Goal: Download file/media

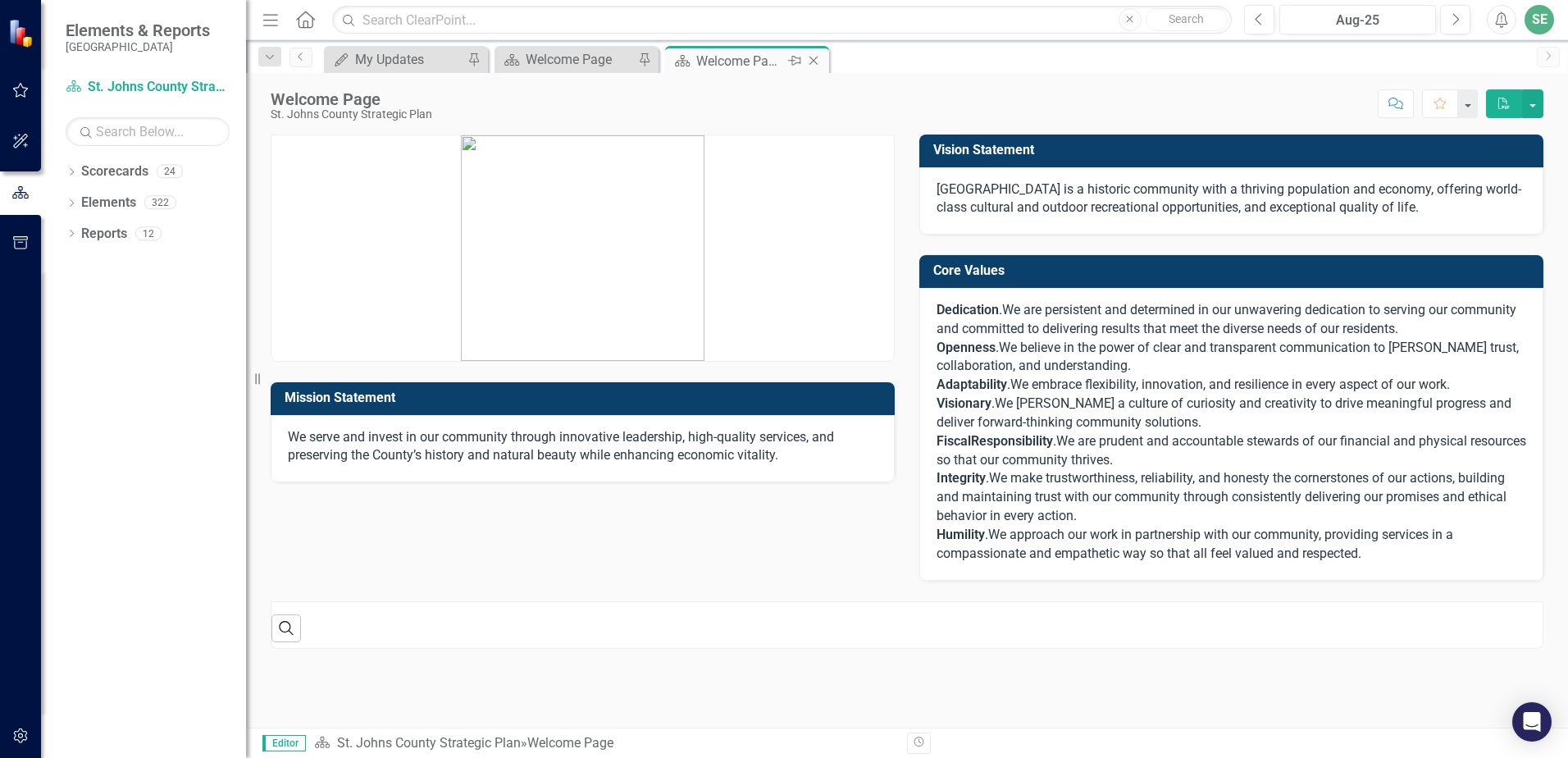
click at [811, 59] on icon "Close" at bounding box center [813, 61] width 17 height 13
click at [585, 62] on div "Welcome Page" at bounding box center [579, 61] width 108 height 20
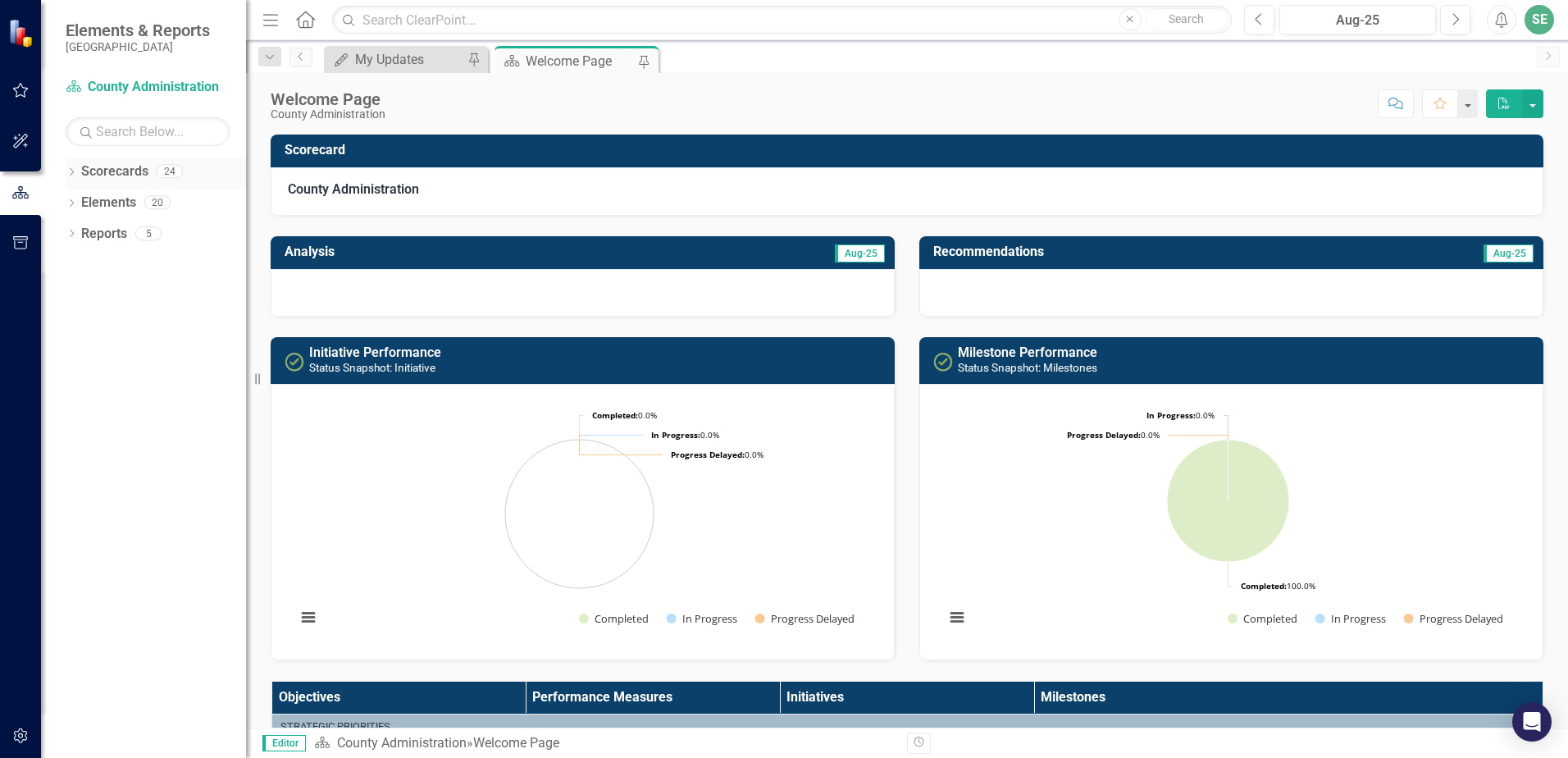
click at [77, 167] on div "Dropdown" at bounding box center [71, 173] width 11 height 14
click at [83, 201] on icon "Dropdown" at bounding box center [79, 202] width 12 height 10
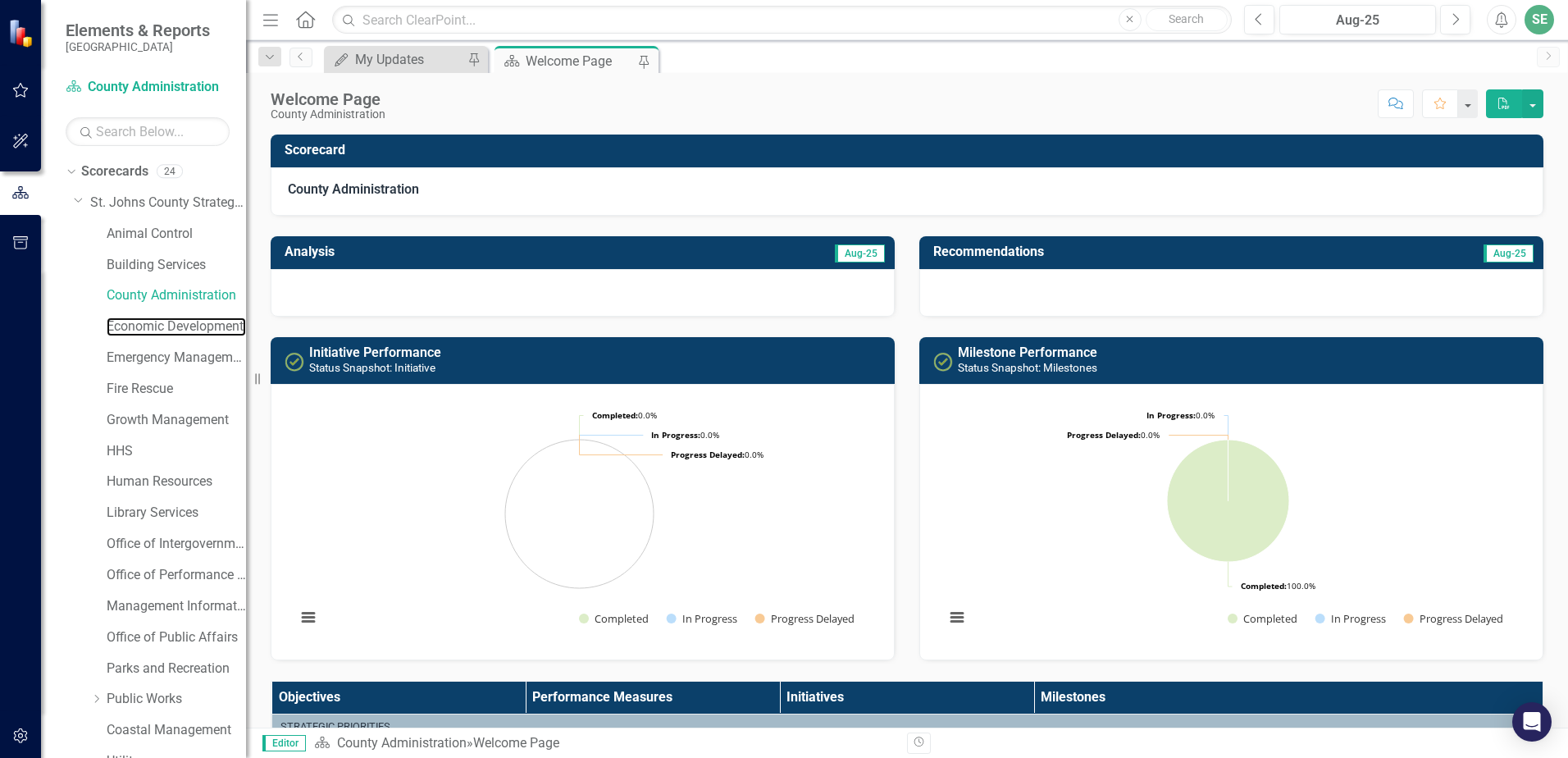
drag, startPoint x: 163, startPoint y: 324, endPoint x: 128, endPoint y: 312, distance: 37.0
click at [164, 324] on link "Economic Development" at bounding box center [176, 326] width 140 height 18
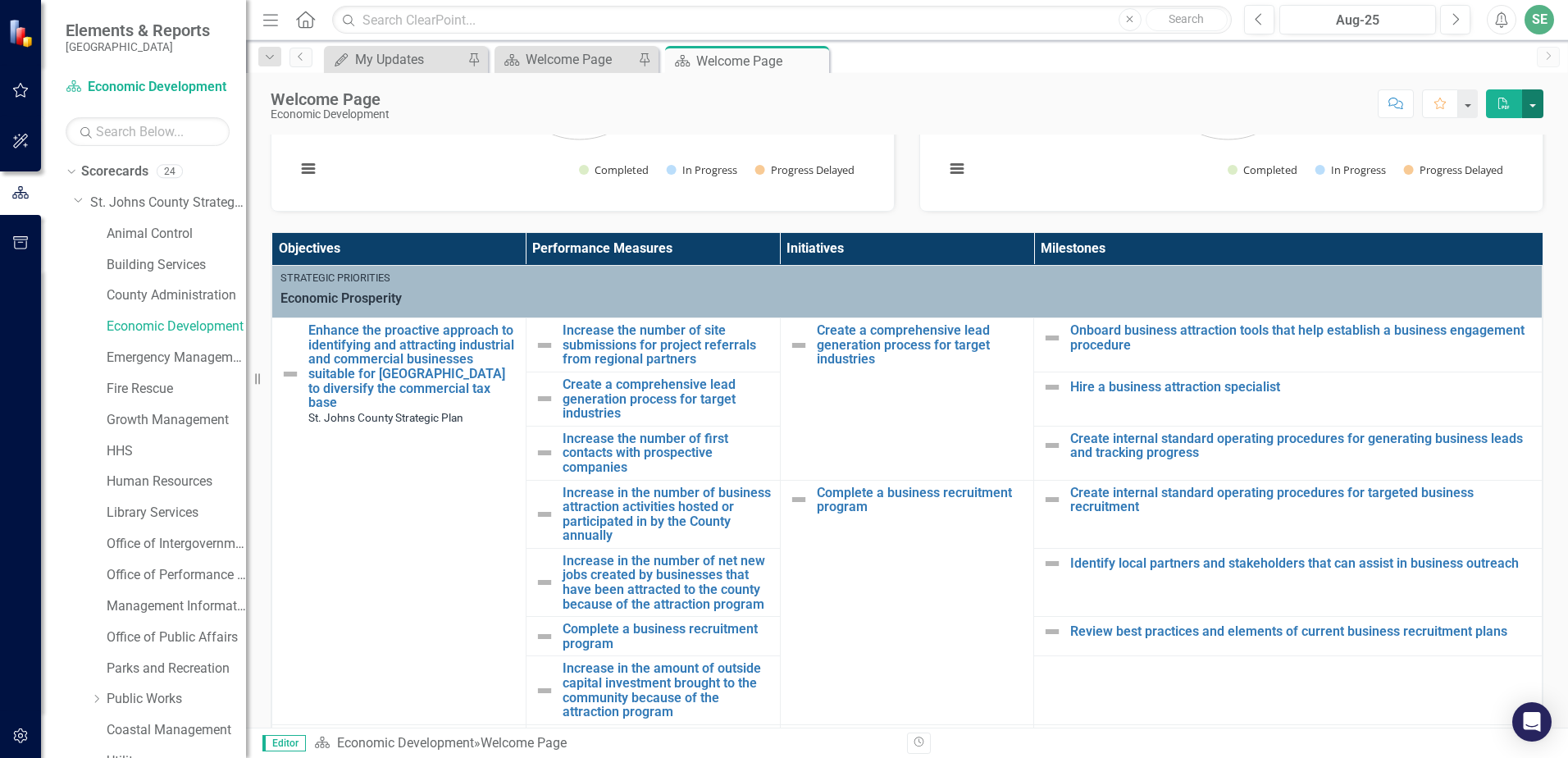
click at [1538, 106] on button "button" at bounding box center [1532, 104] width 21 height 29
click at [1504, 168] on link "PDF Export to PDF" at bounding box center [1476, 166] width 133 height 31
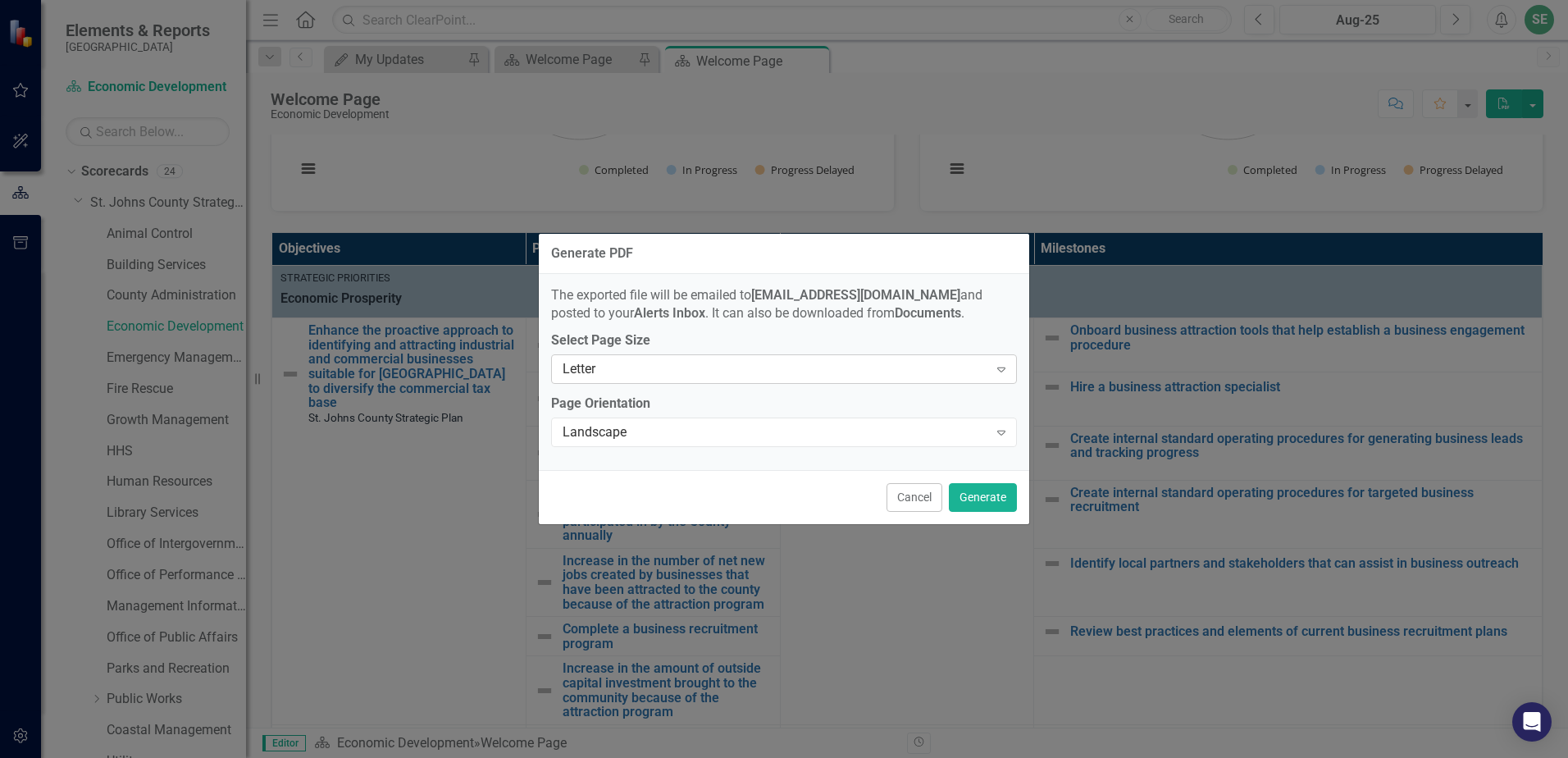
click at [598, 371] on div "Letter" at bounding box center [775, 370] width 426 height 18
click at [968, 502] on button "Generate" at bounding box center [983, 497] width 68 height 29
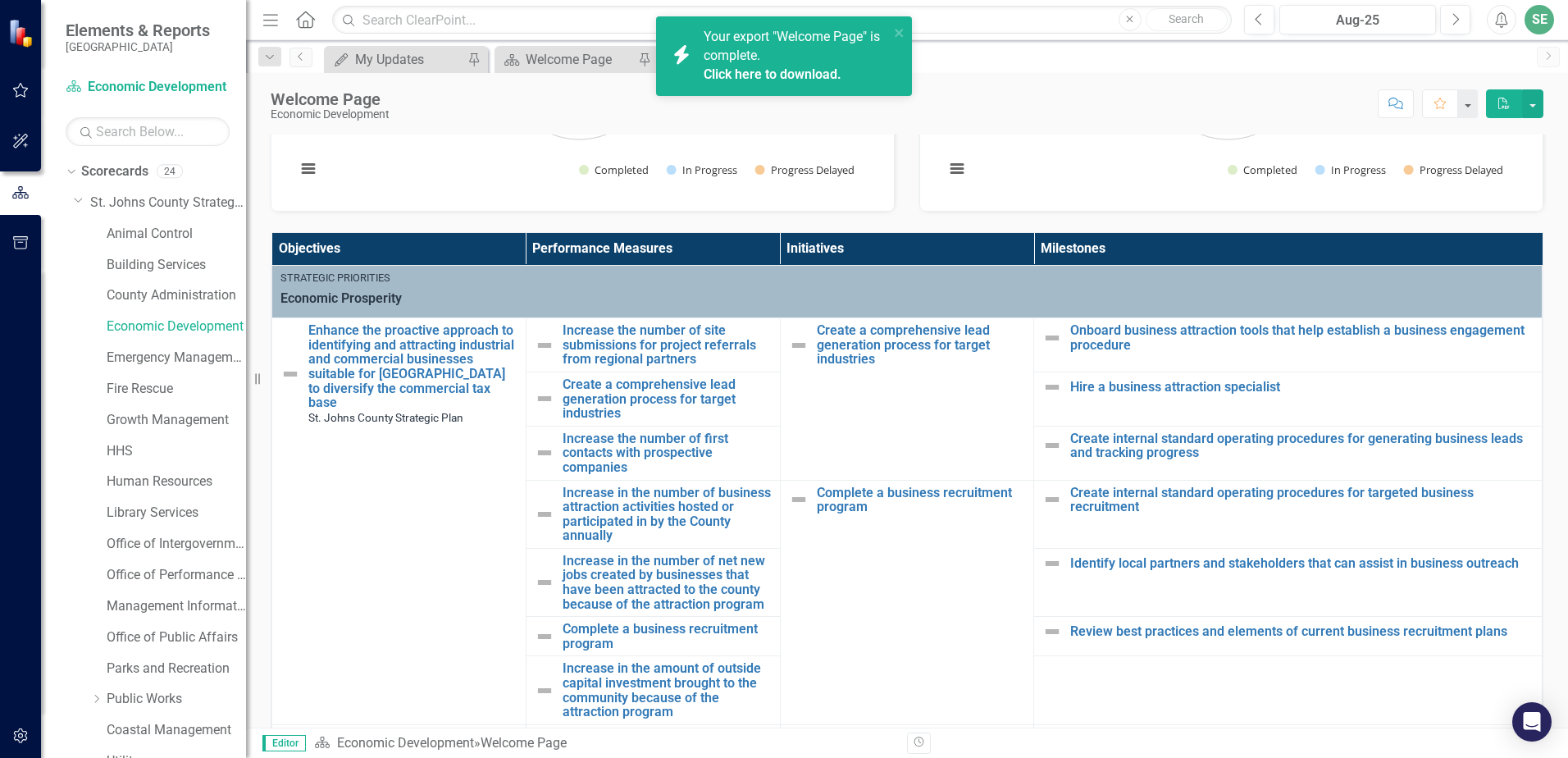
click at [776, 75] on link "Click here to download." at bounding box center [772, 74] width 138 height 16
